Goal: Task Accomplishment & Management: Manage account settings

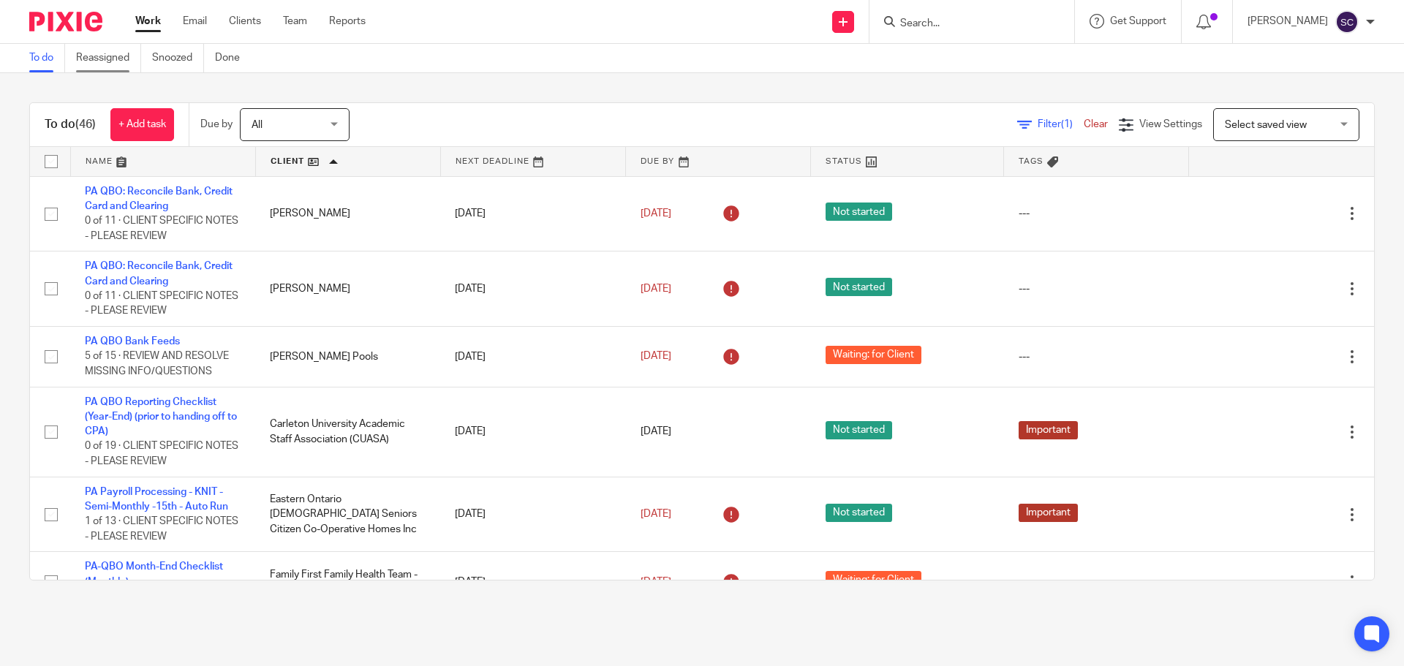
scroll to position [959, 0]
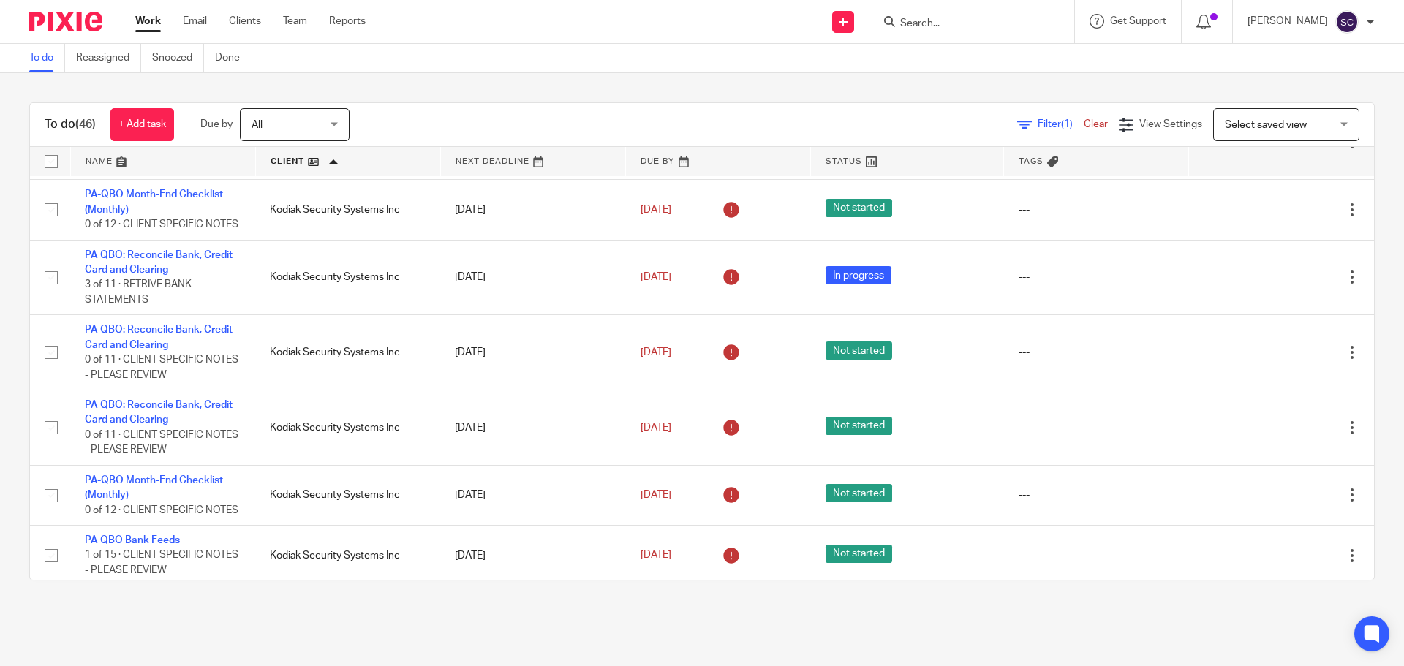
click at [941, 19] on input "Search" at bounding box center [965, 24] width 132 height 13
type input "[PERSON_NAME]"
click at [976, 59] on link at bounding box center [1027, 68] width 262 height 45
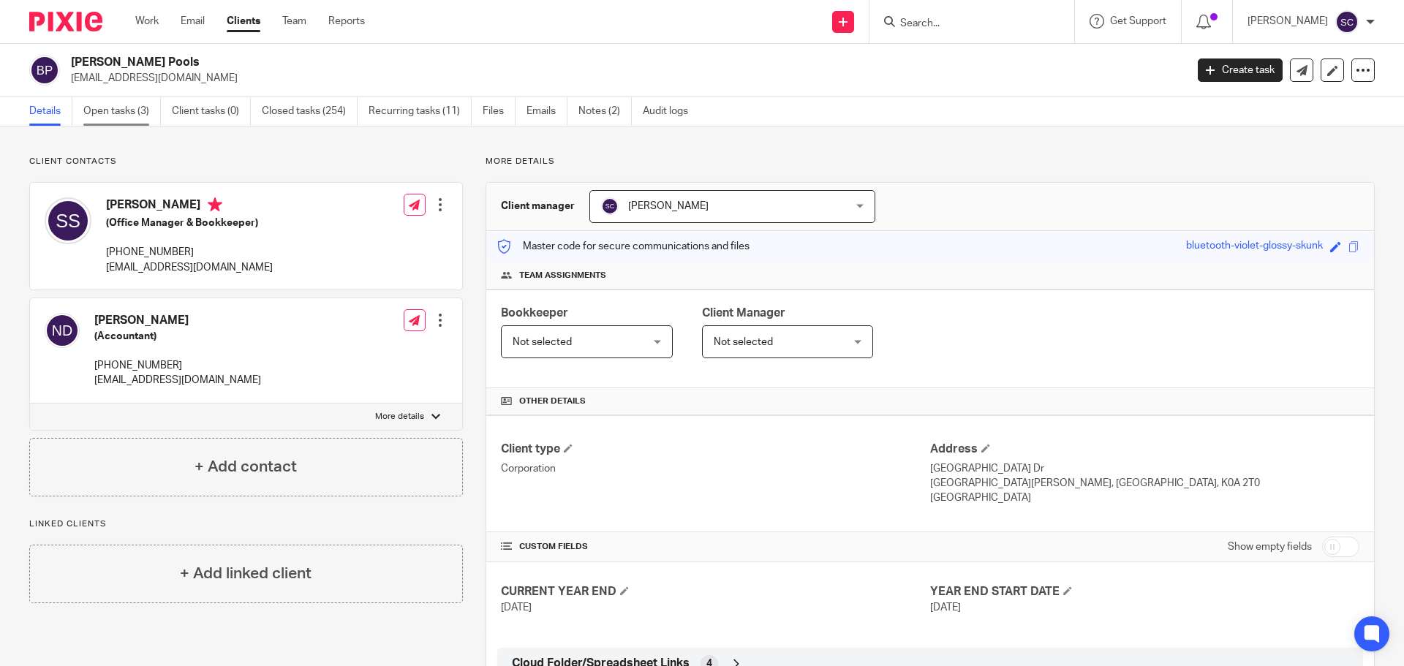
click at [106, 108] on link "Open tasks (3)" at bounding box center [122, 111] width 78 height 29
